Goal: Information Seeking & Learning: Understand process/instructions

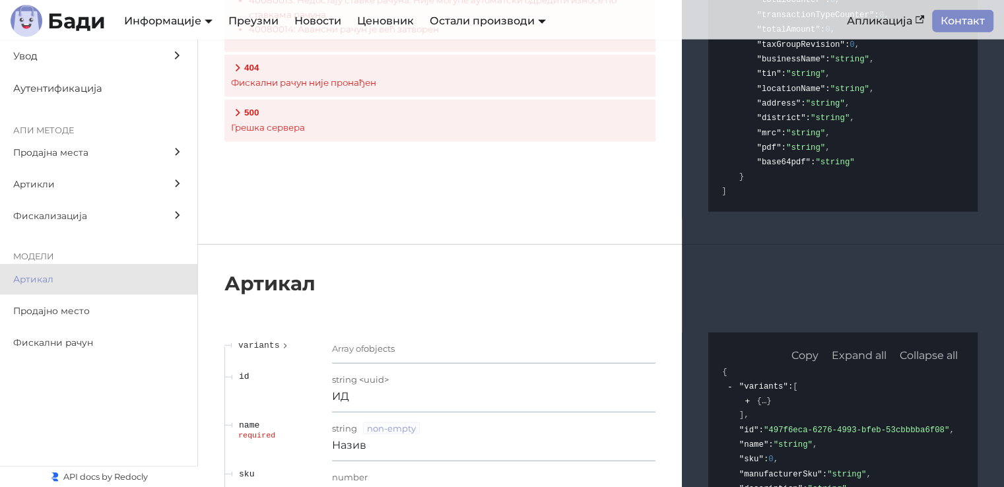
click at [71, 153] on span "Продајна места" at bounding box center [86, 152] width 146 height 15
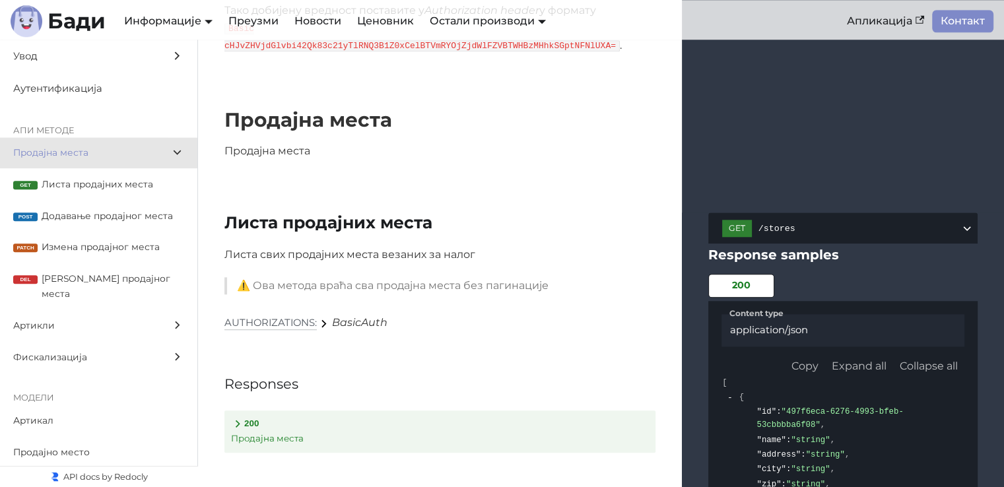
click at [71, 310] on label "Артикли" at bounding box center [98, 326] width 197 height 32
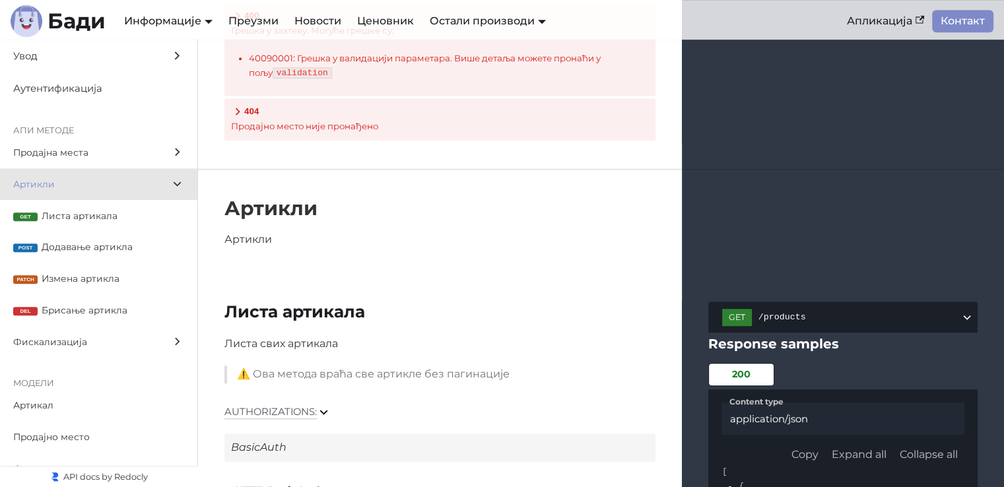
click at [91, 219] on span "Листа артикала" at bounding box center [113, 216] width 143 height 15
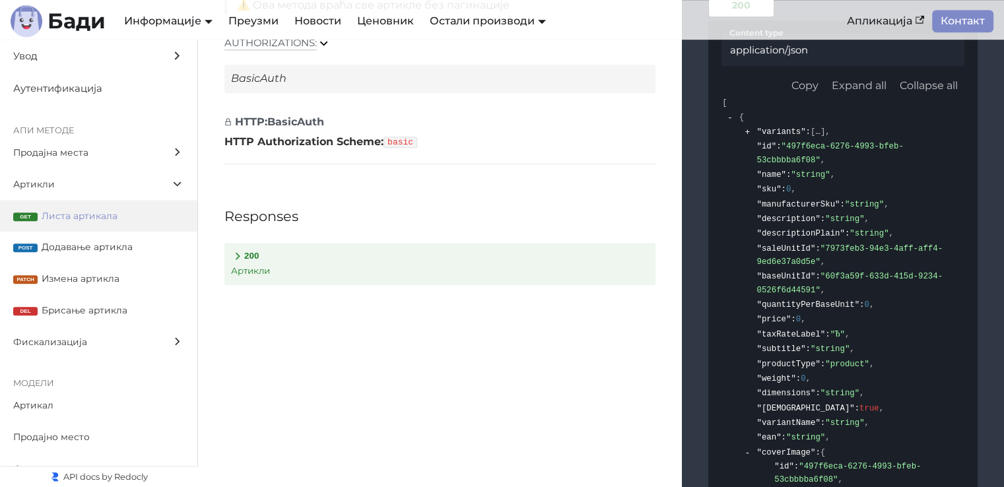
scroll to position [6023, 0]
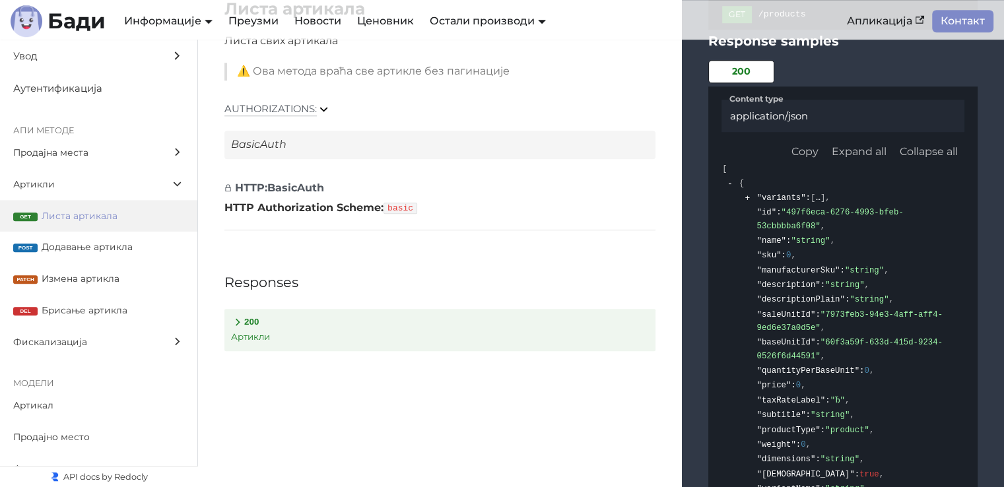
click at [80, 338] on span "Фискализација" at bounding box center [86, 342] width 146 height 15
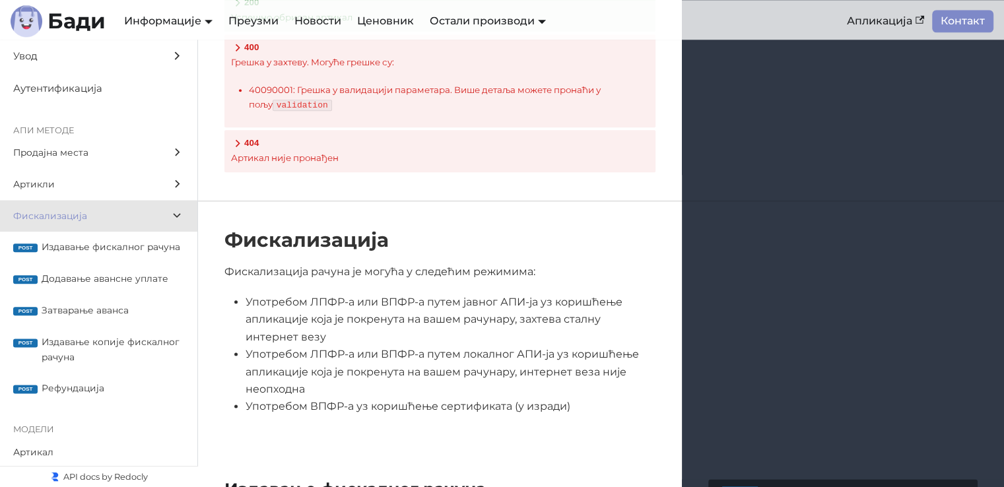
click at [90, 251] on span "Издавање фискалног рачуна" at bounding box center [113, 247] width 143 height 15
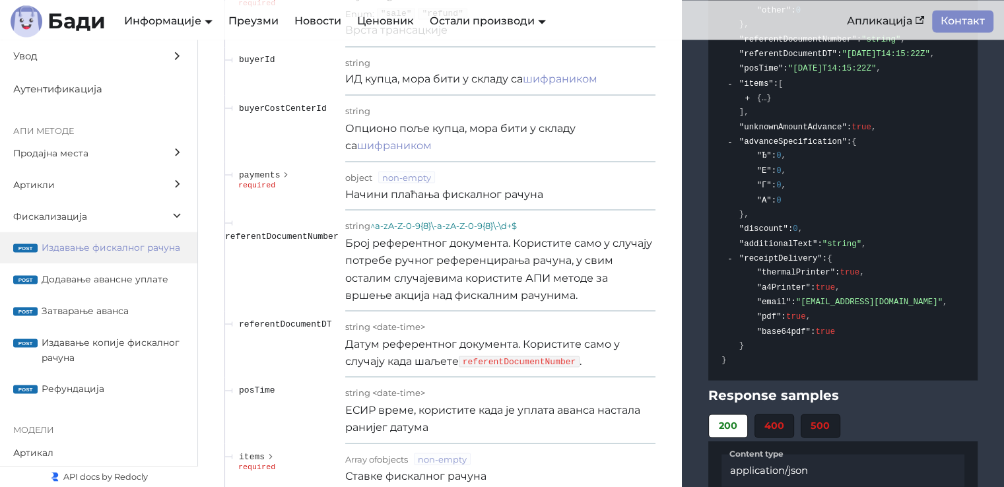
scroll to position [12630, 0]
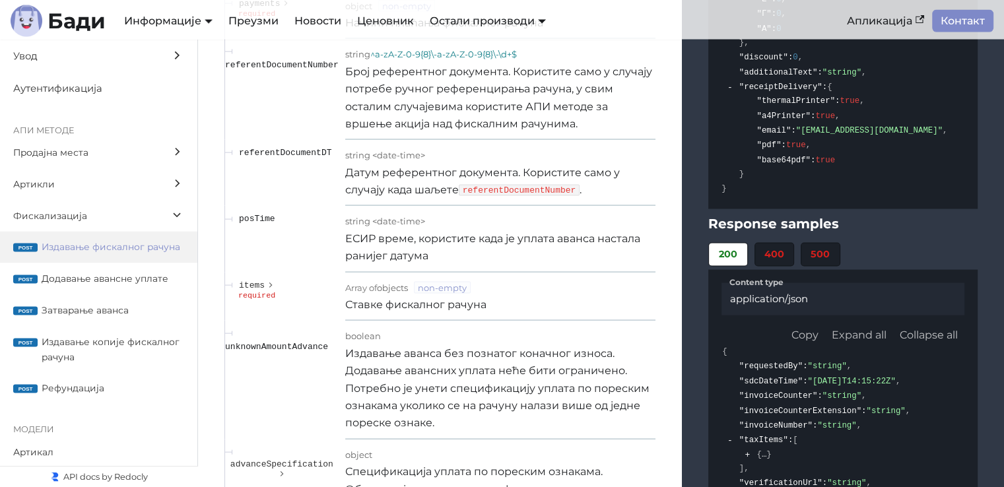
click at [774, 243] on li "400" at bounding box center [774, 255] width 40 height 24
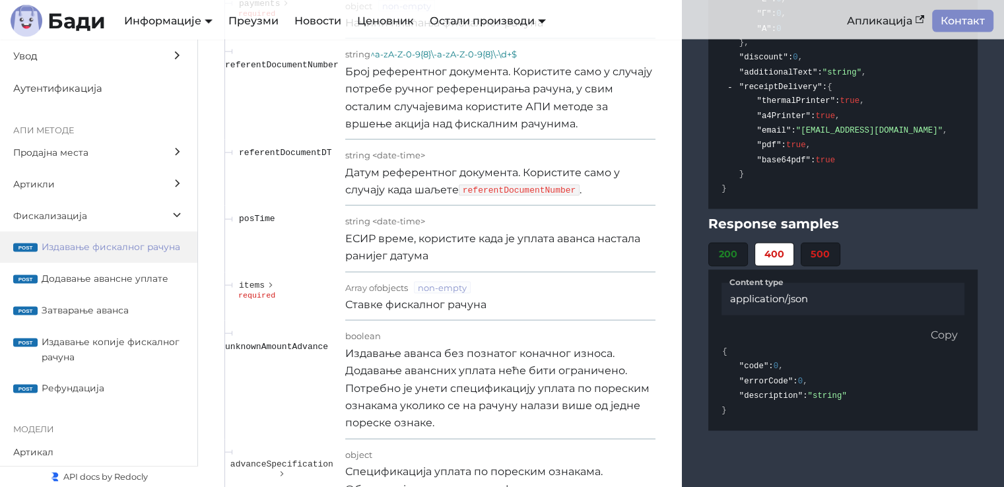
click at [828, 243] on li "500" at bounding box center [821, 255] width 40 height 24
click at [781, 243] on li "400" at bounding box center [774, 255] width 40 height 24
click at [733, 243] on li "200" at bounding box center [728, 255] width 40 height 24
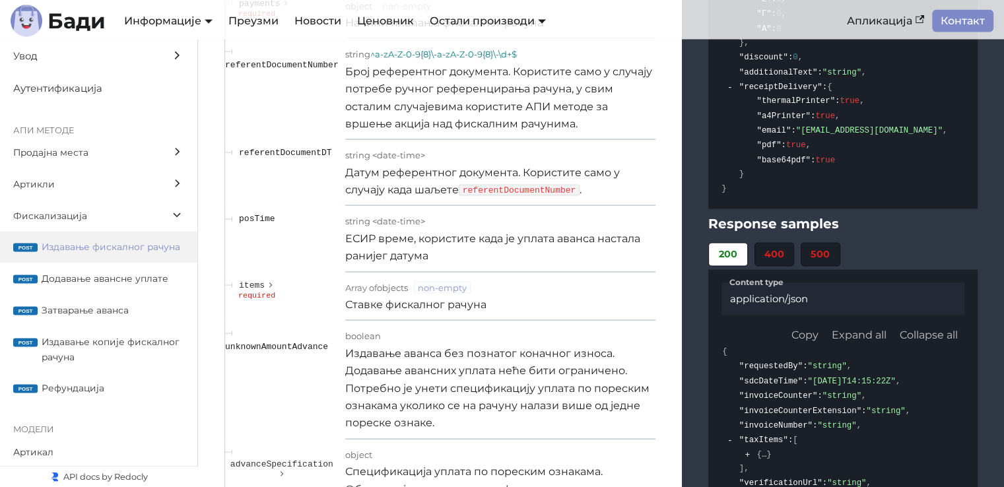
click at [805, 391] on span ""invoiceCounter"" at bounding box center [778, 395] width 79 height 9
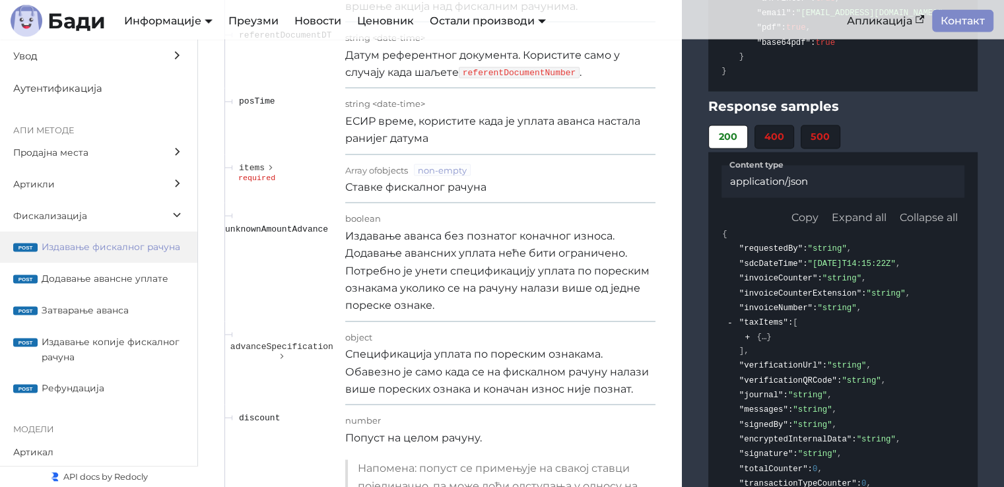
scroll to position [12762, 0]
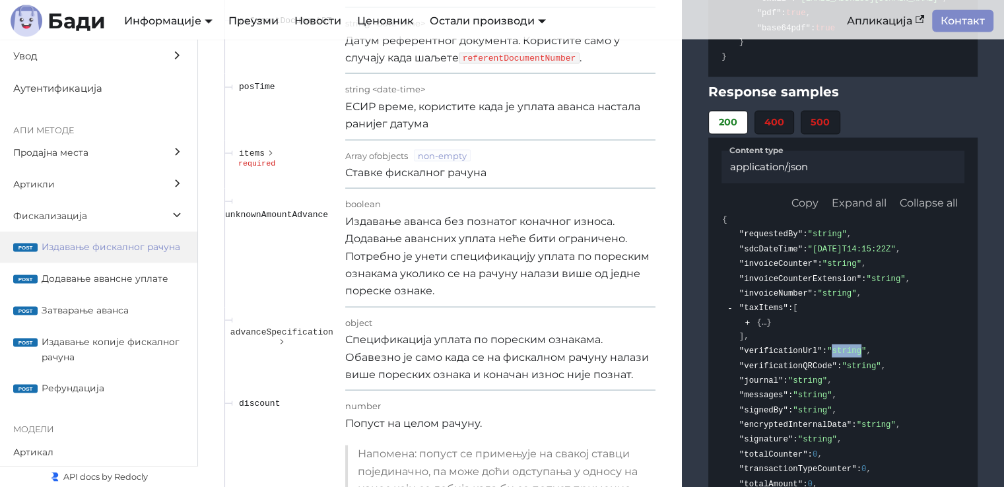
drag, startPoint x: 828, startPoint y: 173, endPoint x: 855, endPoint y: 176, distance: 27.2
click at [855, 347] on span ""string"" at bounding box center [846, 351] width 39 height 9
click at [863, 362] on span ""string"" at bounding box center [861, 366] width 39 height 9
click at [805, 362] on span ""verificationQRCode"" at bounding box center [788, 366] width 98 height 9
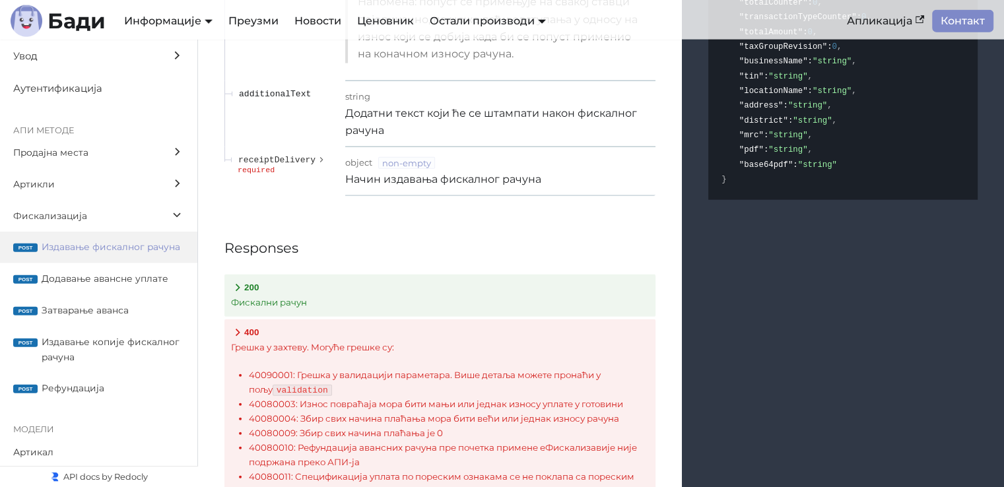
scroll to position [13290, 0]
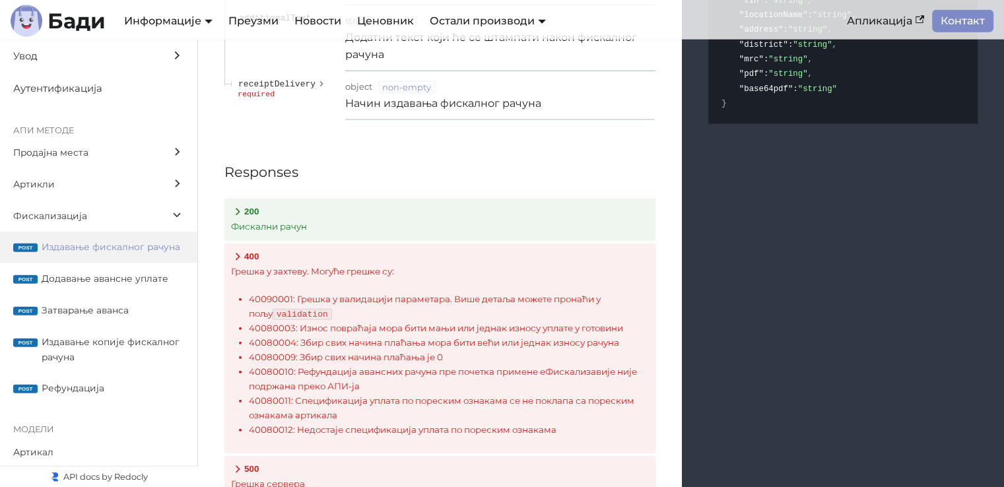
click at [286, 220] on p "Фискални рачун" at bounding box center [440, 227] width 418 height 15
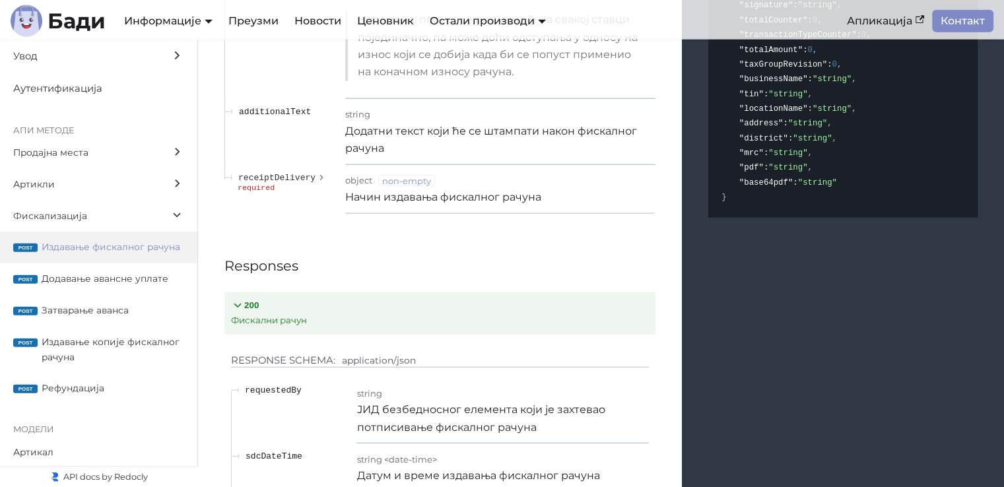
scroll to position [13092, 0]
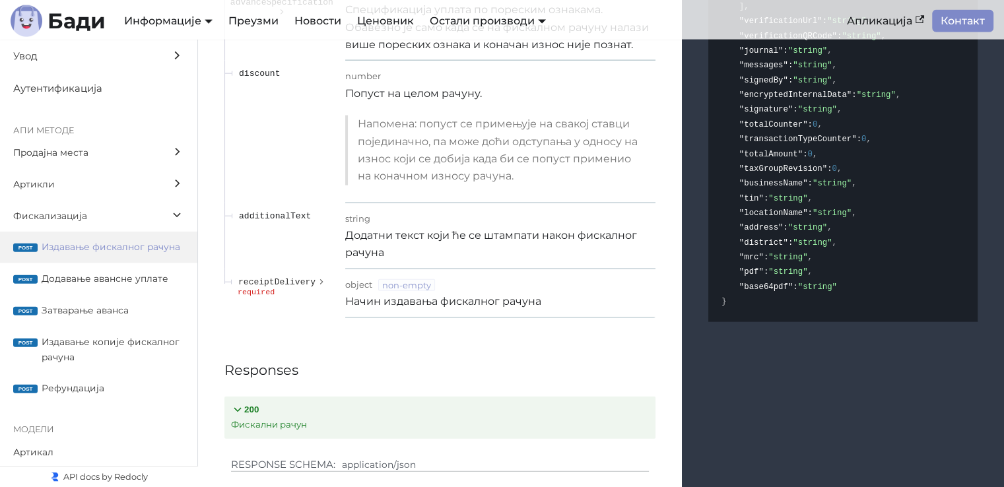
click at [279, 397] on button "200 Фискални рачун" at bounding box center [439, 418] width 431 height 42
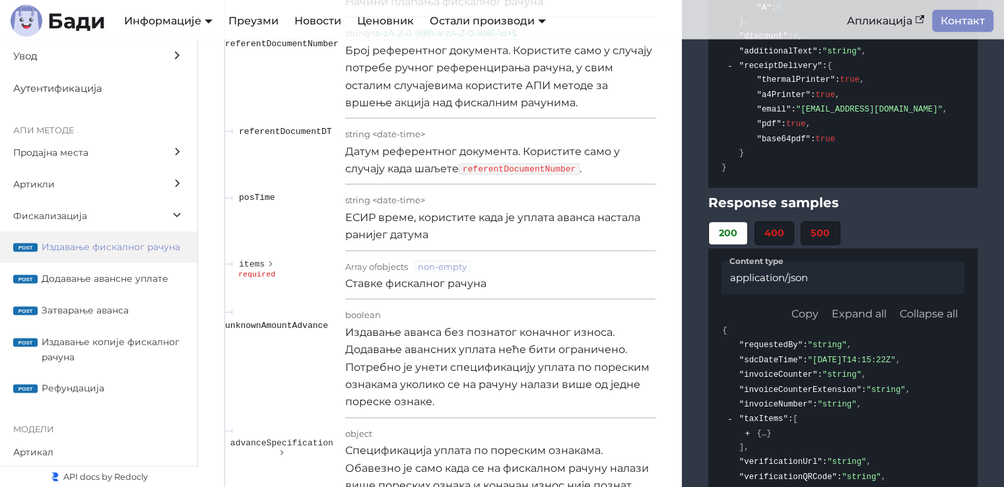
scroll to position [12630, 0]
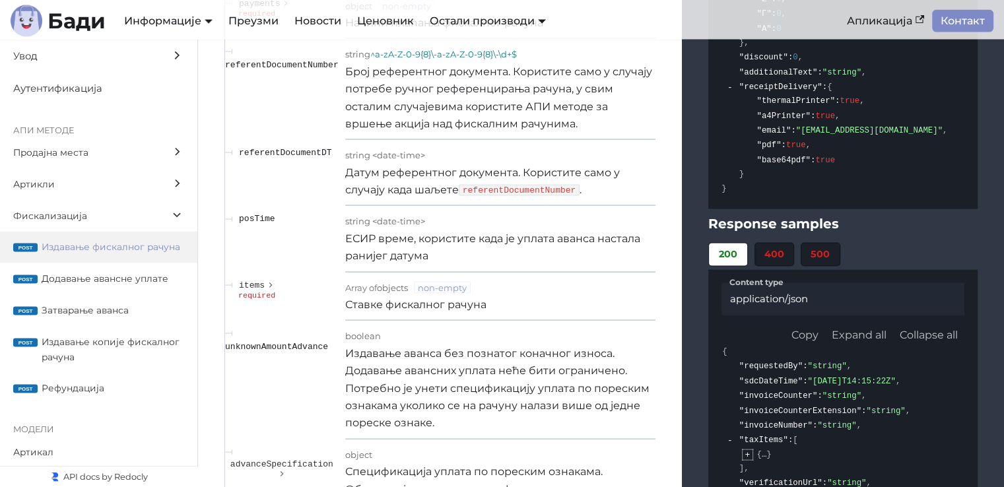
click at [749, 450] on button "expand" at bounding box center [747, 455] width 10 height 10
click at [749, 450] on button "collapse" at bounding box center [747, 455] width 10 height 10
click at [885, 433] on li ""taxItems" : [ { "categoryType" : 0 , "categoryName" : "string" , "label" : "s"…" at bounding box center [850, 454] width 227 height 43
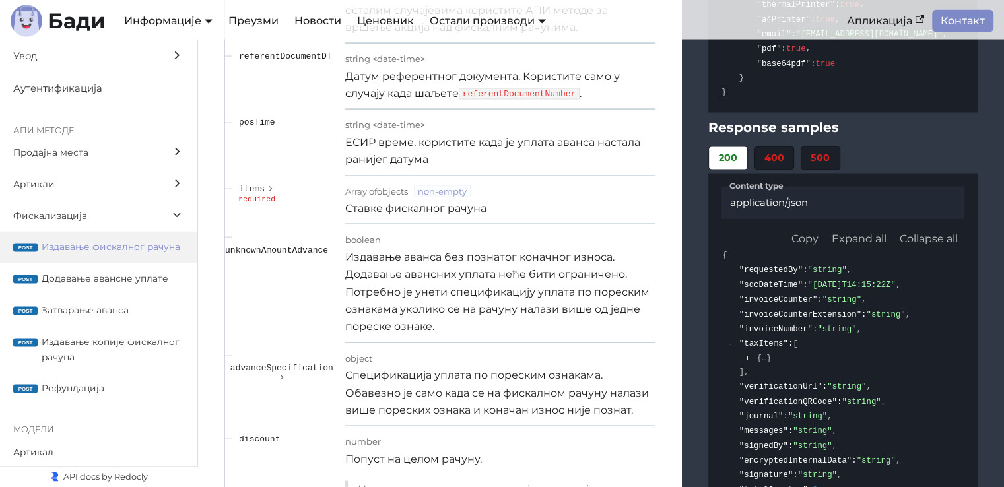
scroll to position [12696, 0]
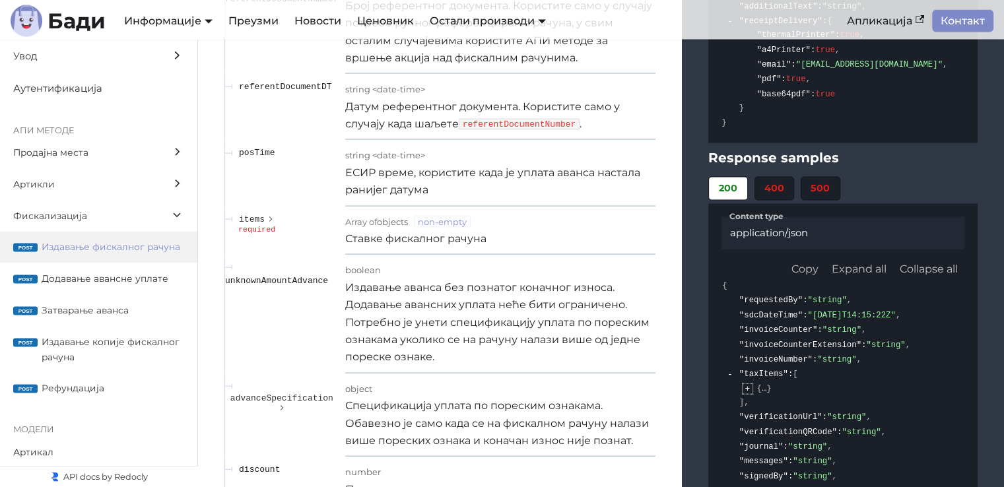
click at [747, 384] on button "expand" at bounding box center [747, 389] width 10 height 10
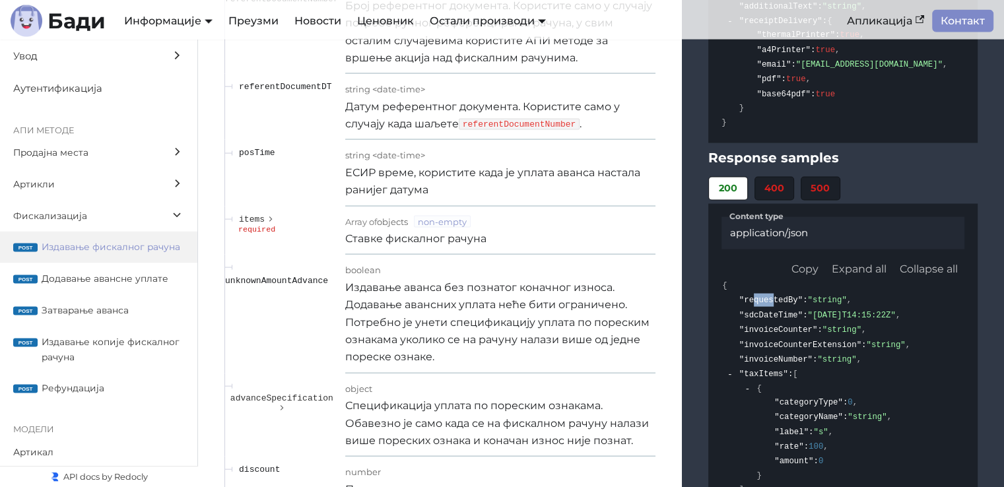
drag, startPoint x: 751, startPoint y: 126, endPoint x: 787, endPoint y: 127, distance: 37.0
click at [786, 296] on span ""requestedBy"" at bounding box center [770, 300] width 63 height 9
click at [824, 308] on div ""sdcDateTime" : "[DATE]T14:15:22Z" ," at bounding box center [819, 315] width 164 height 15
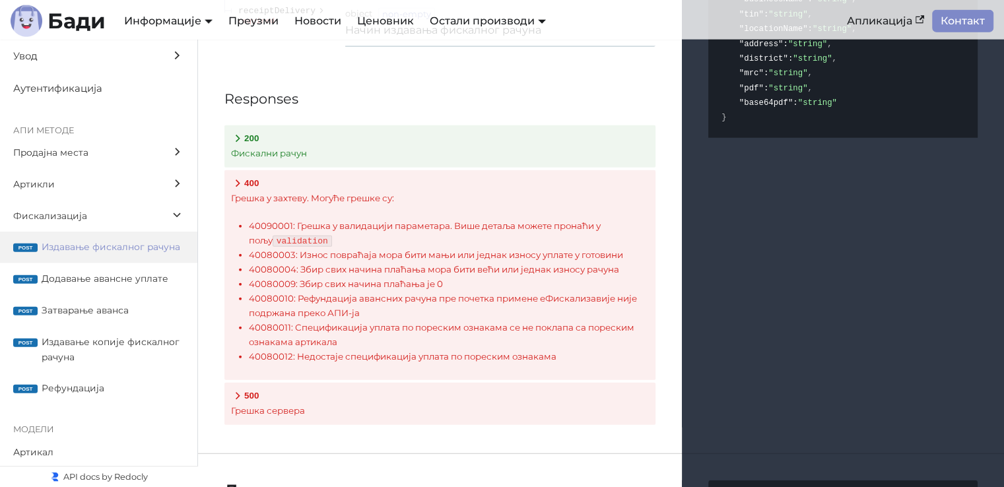
scroll to position [13488, 0]
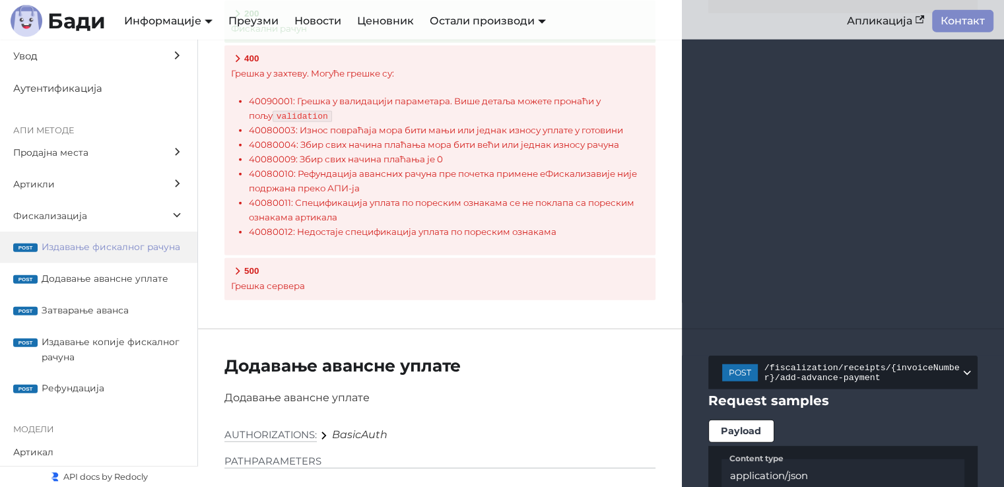
click at [118, 365] on span "Издавање копије фискалног рачуна" at bounding box center [113, 350] width 143 height 30
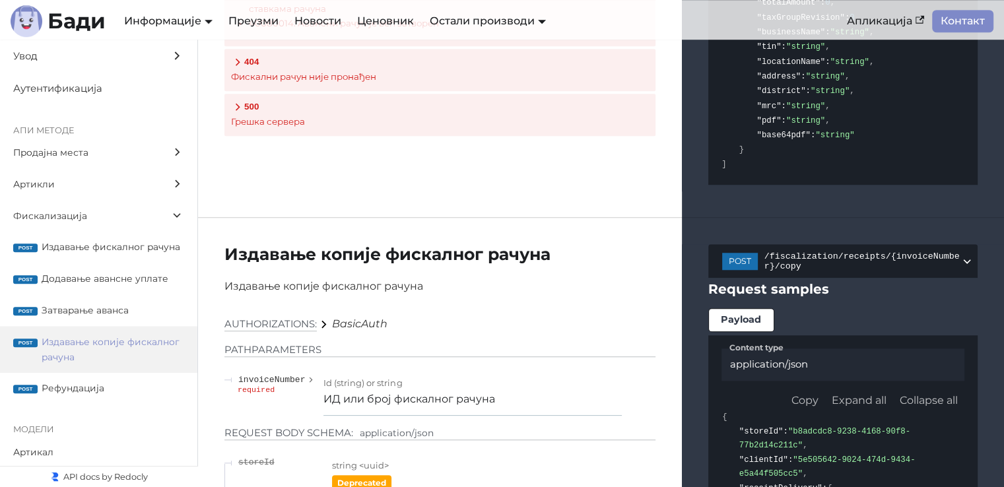
click at [76, 246] on span "Издавање фискалног рачуна" at bounding box center [113, 247] width 143 height 15
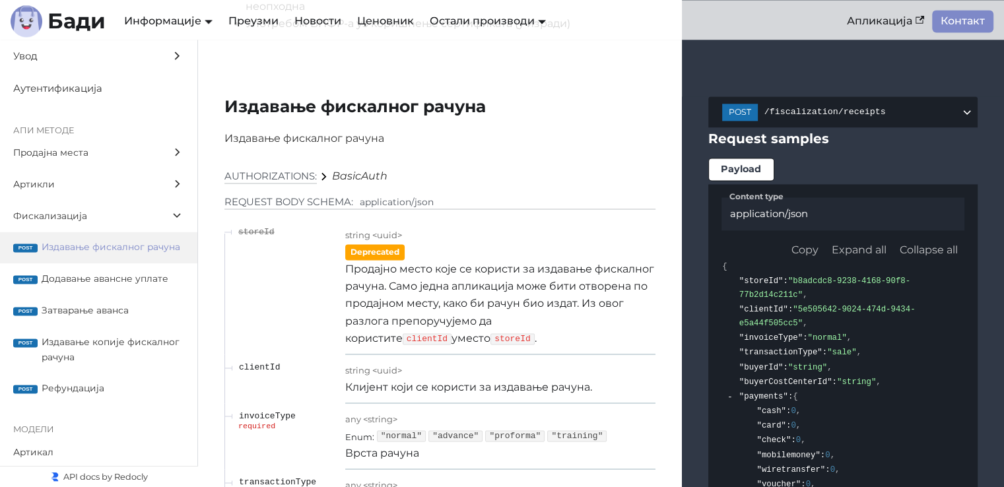
click at [109, 176] on label "Артикли" at bounding box center [98, 184] width 197 height 32
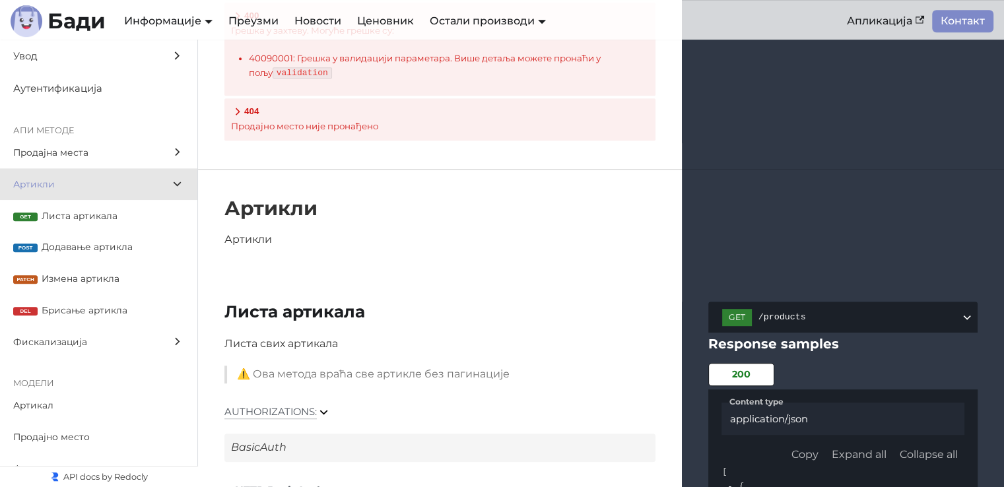
click at [126, 223] on label "get Листа артикала" at bounding box center [98, 216] width 197 height 32
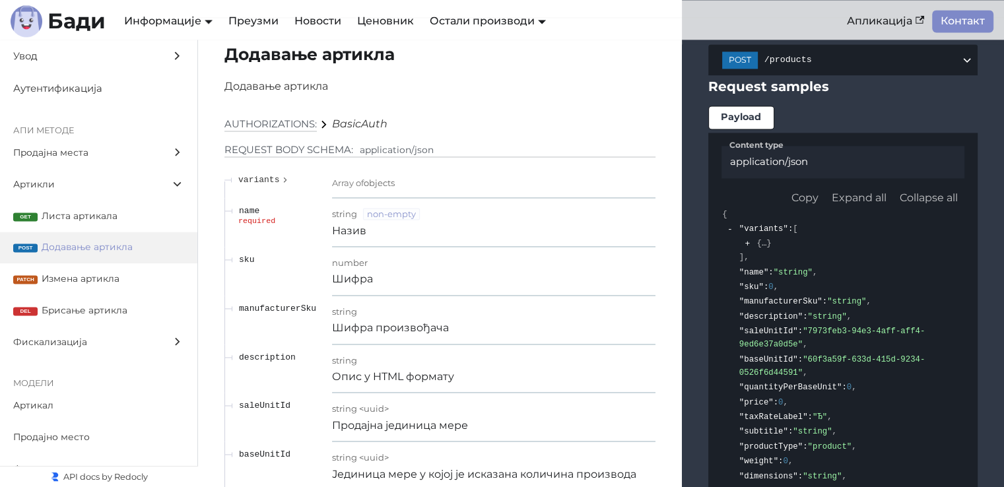
scroll to position [6881, 0]
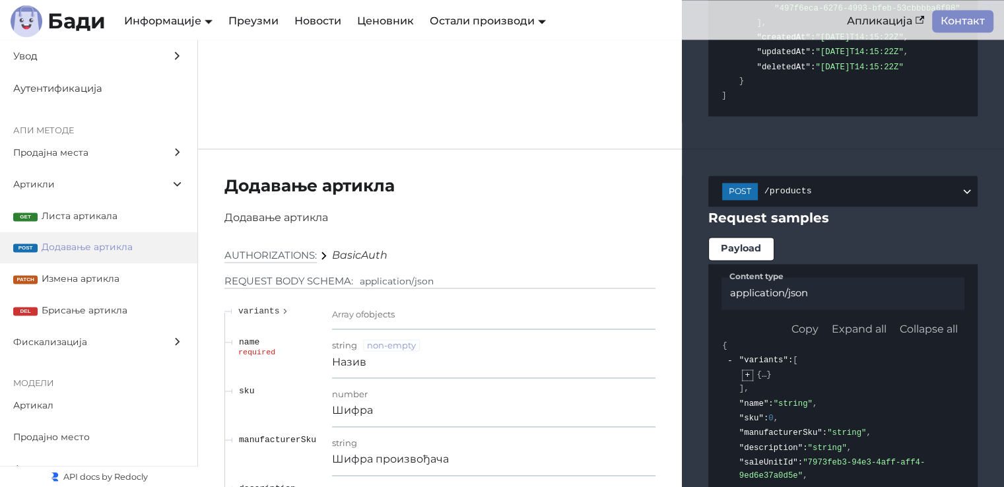
click at [746, 370] on button "expand" at bounding box center [747, 375] width 10 height 10
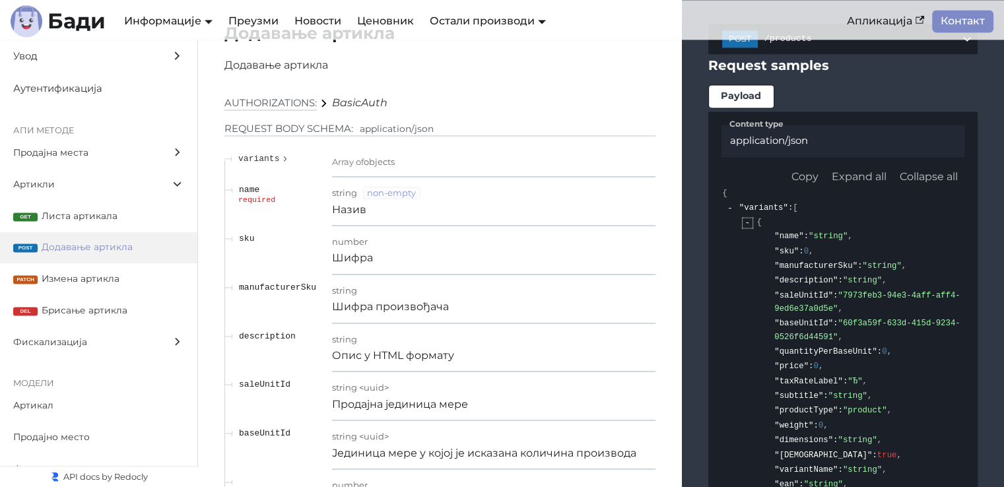
scroll to position [7079, 0]
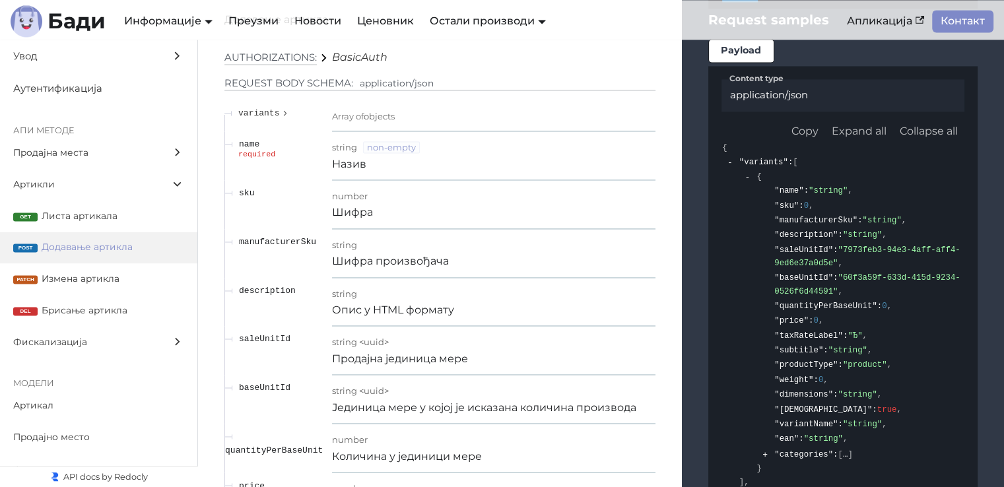
click at [806, 450] on span ""categories"" at bounding box center [803, 454] width 59 height 9
click at [766, 450] on button "expand" at bounding box center [765, 455] width 10 height 10
click at [838, 463] on span ""497f6eca-6276-4993-bfeb-53cbbbba6f08"" at bounding box center [852, 474] width 122 height 22
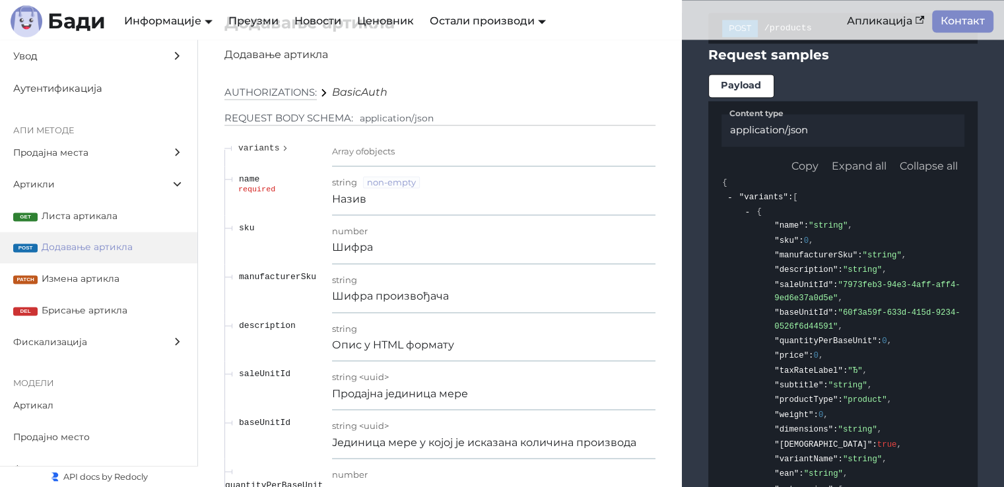
scroll to position [7013, 0]
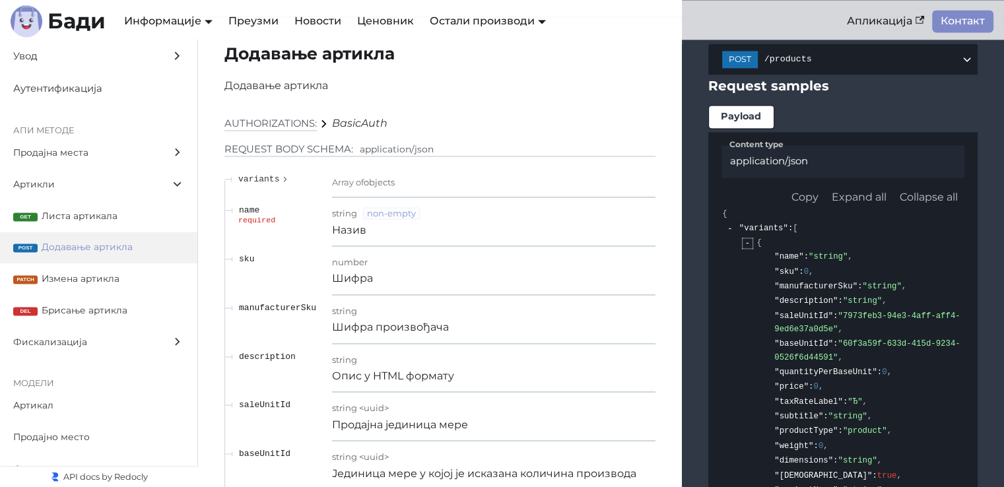
click at [747, 238] on button "collapse" at bounding box center [747, 243] width 10 height 10
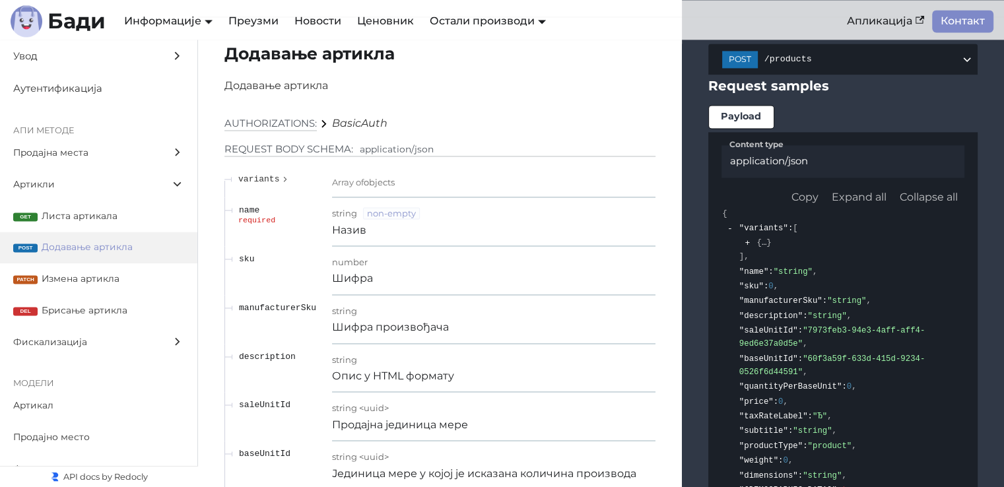
click at [816, 221] on li ""variants" : [ { "name" : "string" , "sku" : 0 , "manufacturerSku" : "string" ,…" at bounding box center [850, 242] width 227 height 43
click at [817, 412] on span ""Ђ"" at bounding box center [819, 416] width 15 height 9
click at [842, 409] on li ""taxRateLabel" : "Ђ" ," at bounding box center [850, 416] width 227 height 15
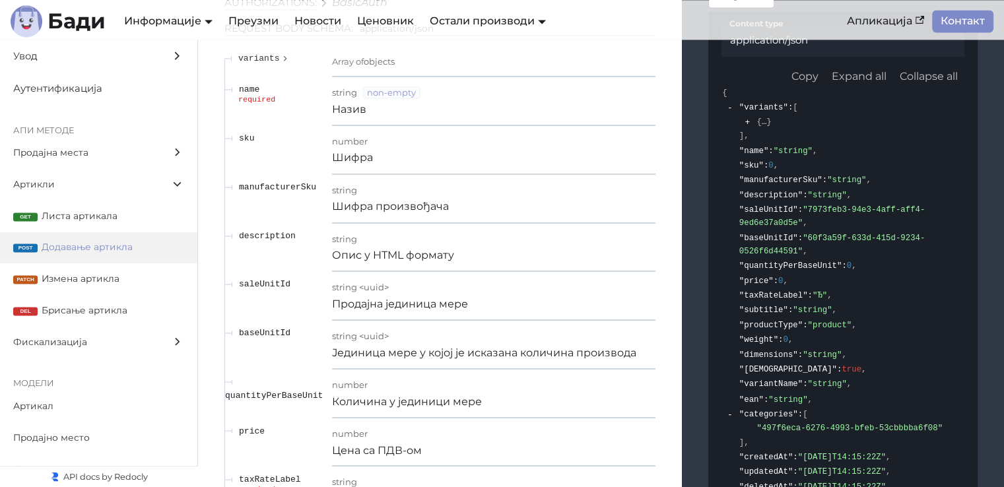
scroll to position [7211, 0]
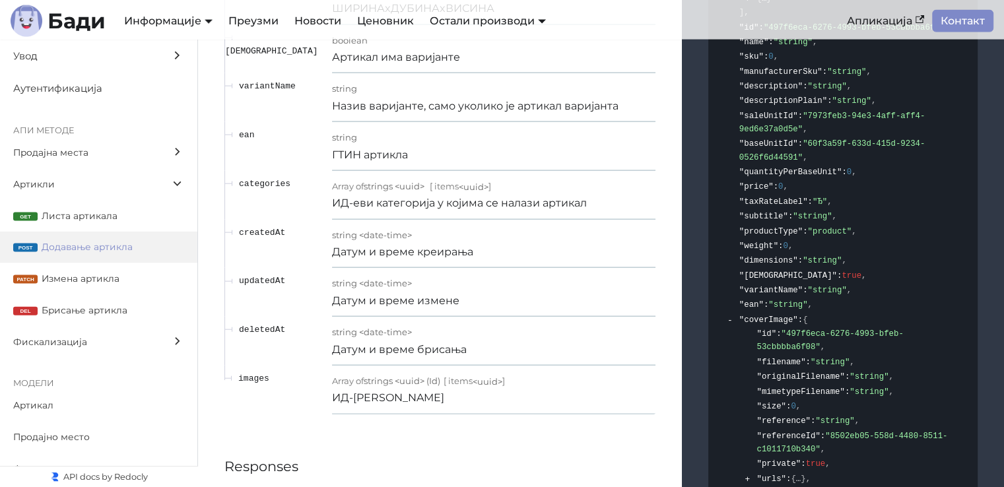
scroll to position [7938, 0]
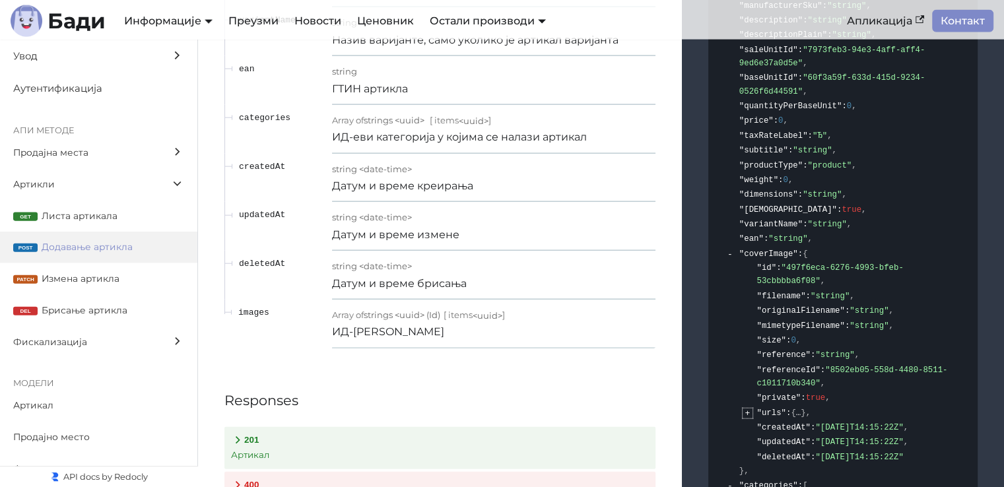
click at [747, 408] on button "expand" at bounding box center [747, 413] width 10 height 10
click at [362, 448] on p "Артикал" at bounding box center [440, 455] width 418 height 15
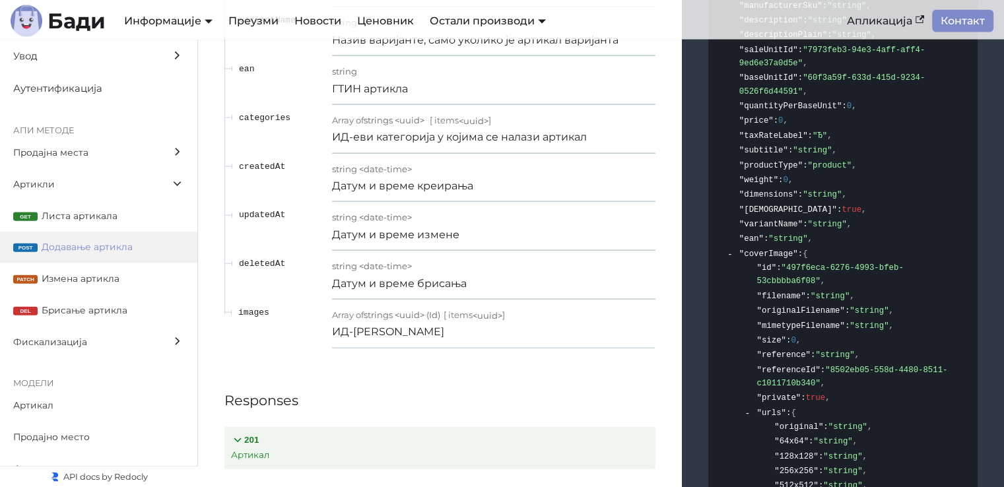
click at [379, 427] on button "201 Артикал" at bounding box center [439, 448] width 431 height 42
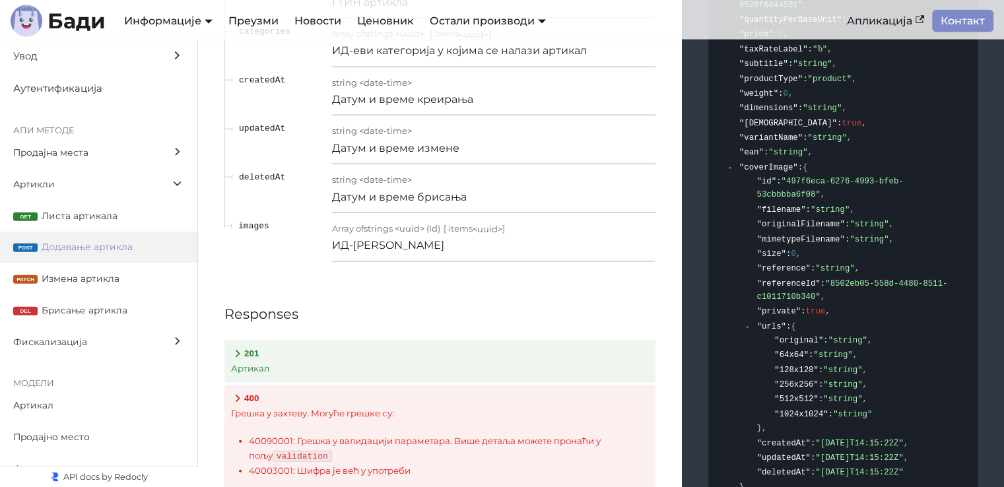
scroll to position [8070, 0]
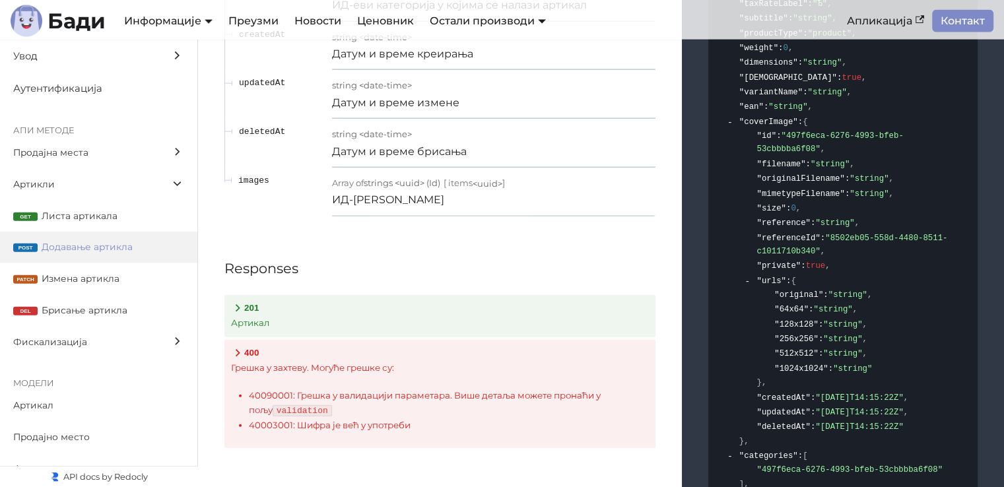
click at [63, 341] on span "Фискализација" at bounding box center [86, 342] width 146 height 15
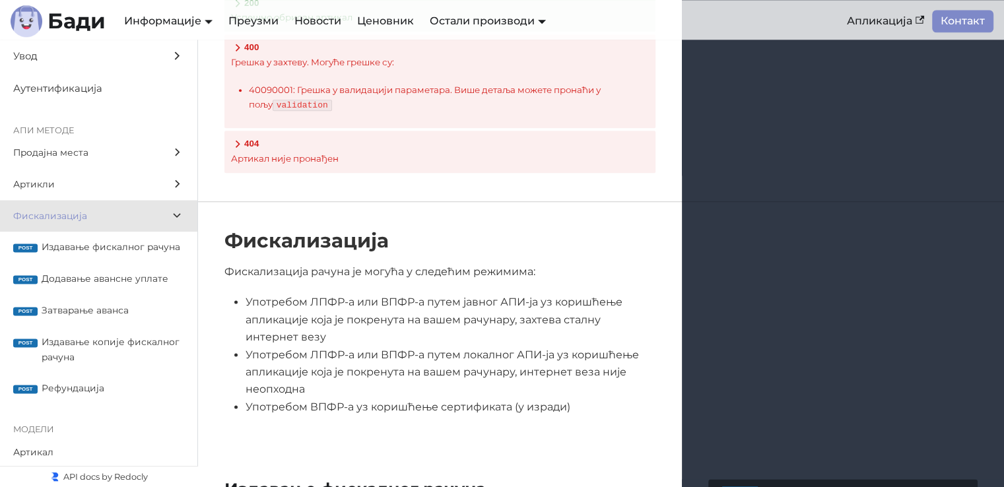
click at [103, 255] on span "Издавање фискалног рачуна" at bounding box center [113, 247] width 143 height 15
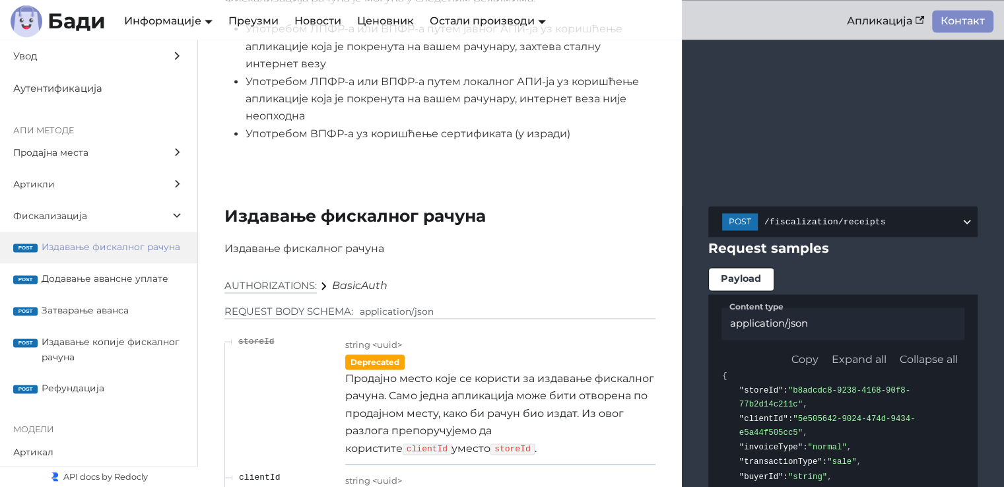
scroll to position [11808, 0]
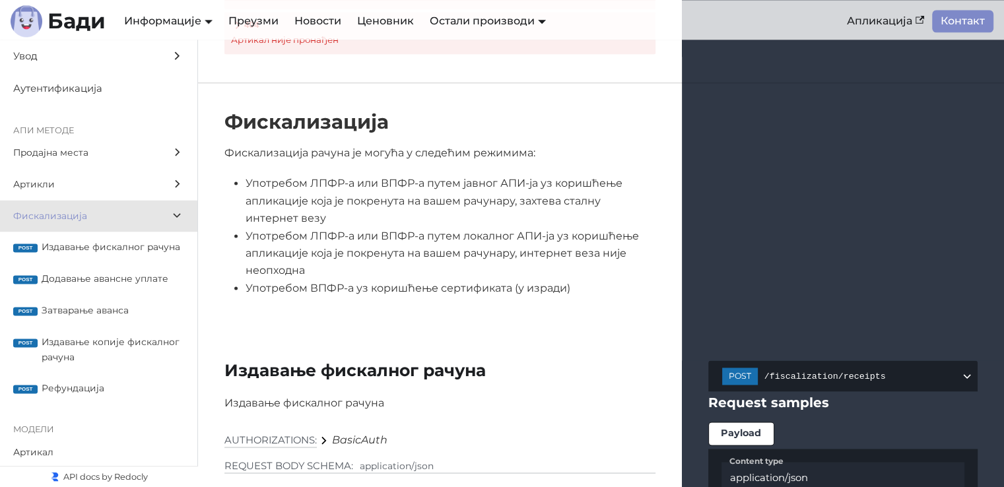
click at [61, 240] on span "Издавање фискалног рачуна" at bounding box center [113, 247] width 143 height 15
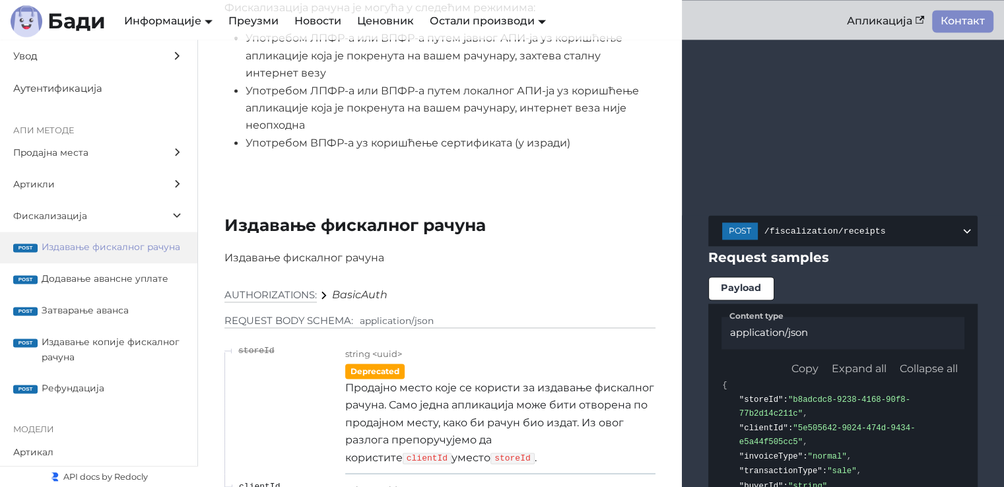
scroll to position [11940, 0]
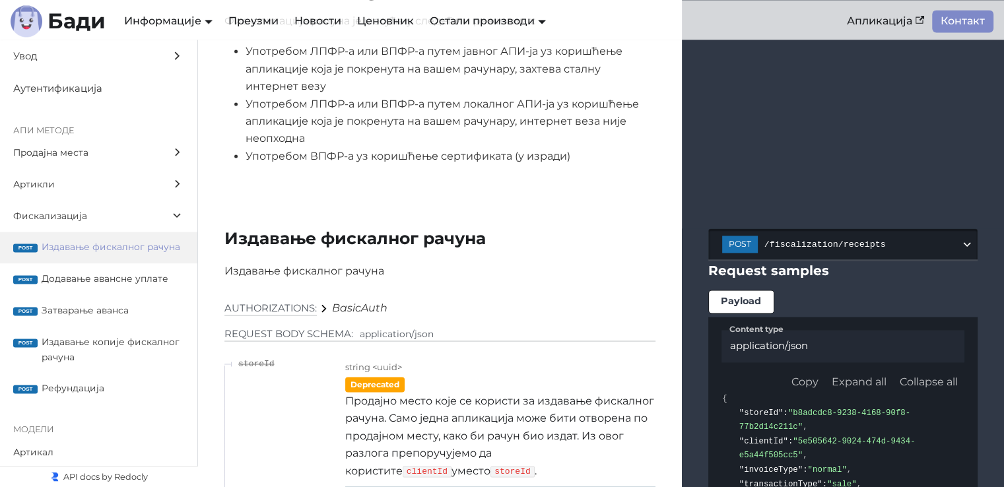
click at [857, 228] on button "post /fiscalization/receipts" at bounding box center [842, 243] width 269 height 31
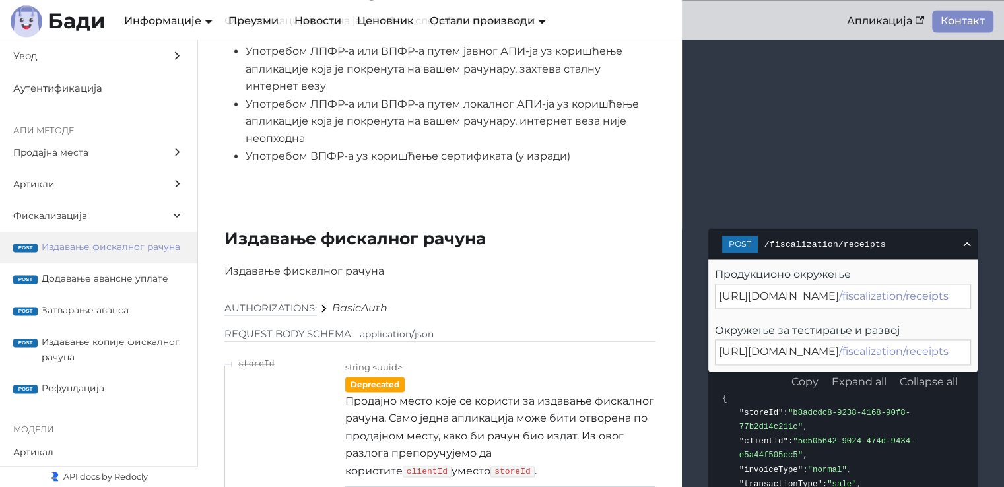
click at [956, 240] on span "/fiscalization/receipts" at bounding box center [862, 245] width 196 height 10
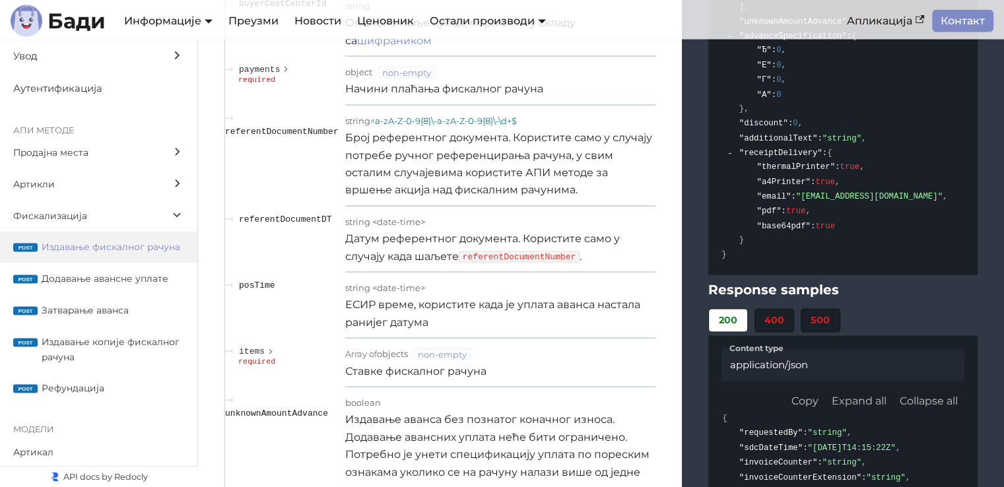
scroll to position [12666, 0]
